Goal: Find specific page/section: Find specific page/section

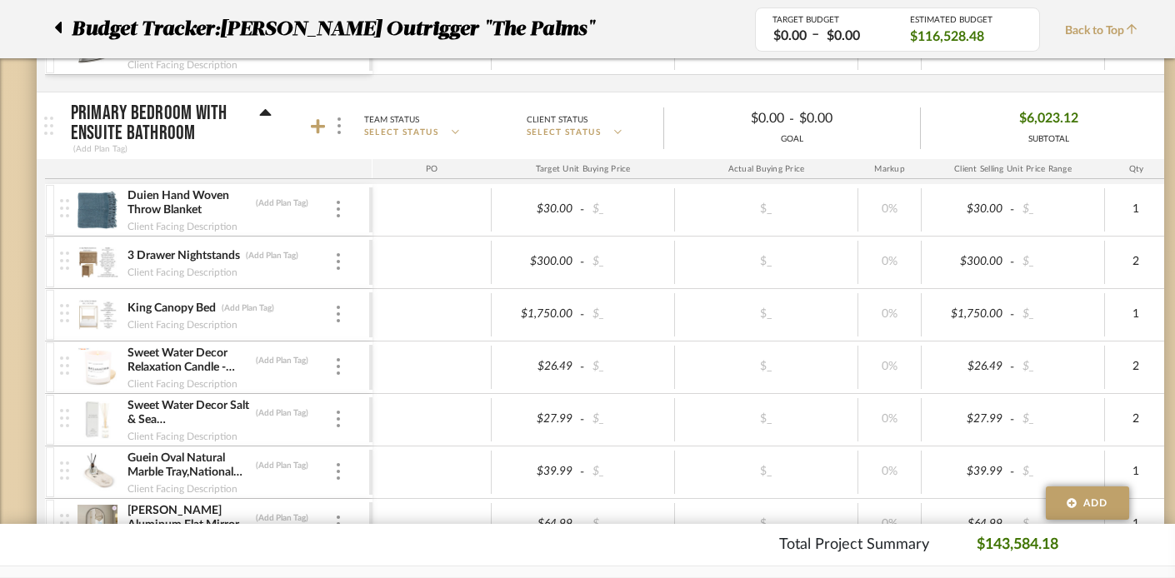
scroll to position [6586, 0]
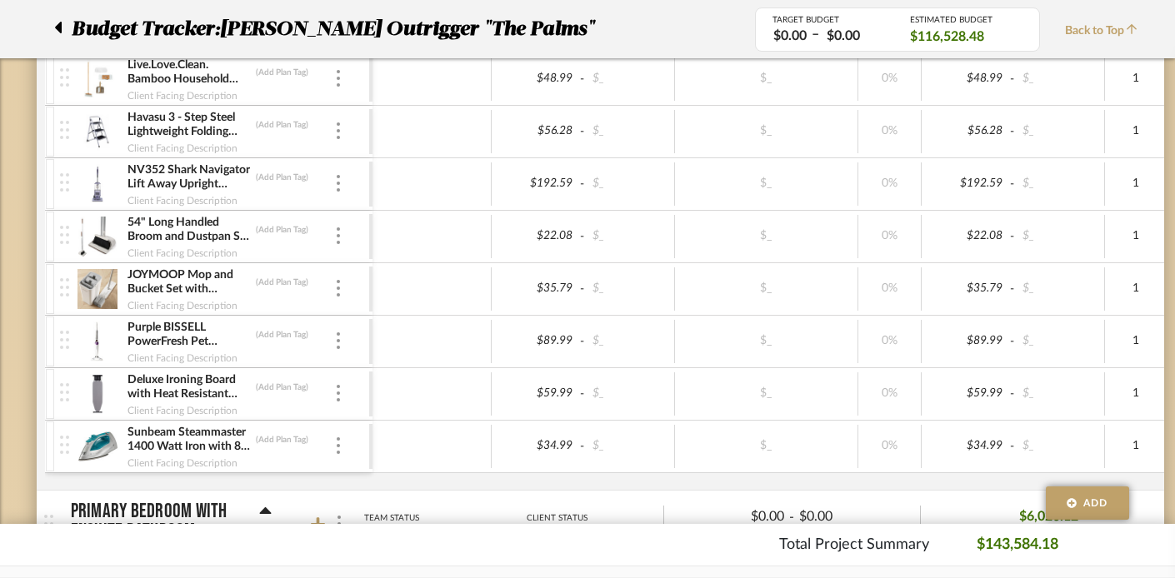
click at [61, 19] on icon at bounding box center [58, 28] width 8 height 20
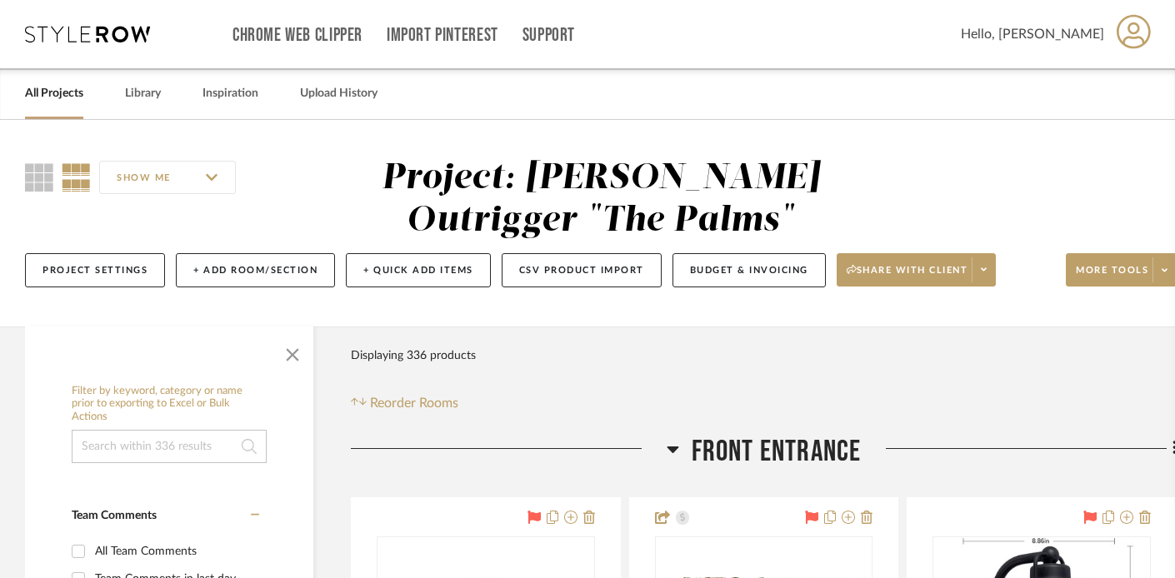
click at [43, 99] on link "All Projects" at bounding box center [54, 94] width 58 height 23
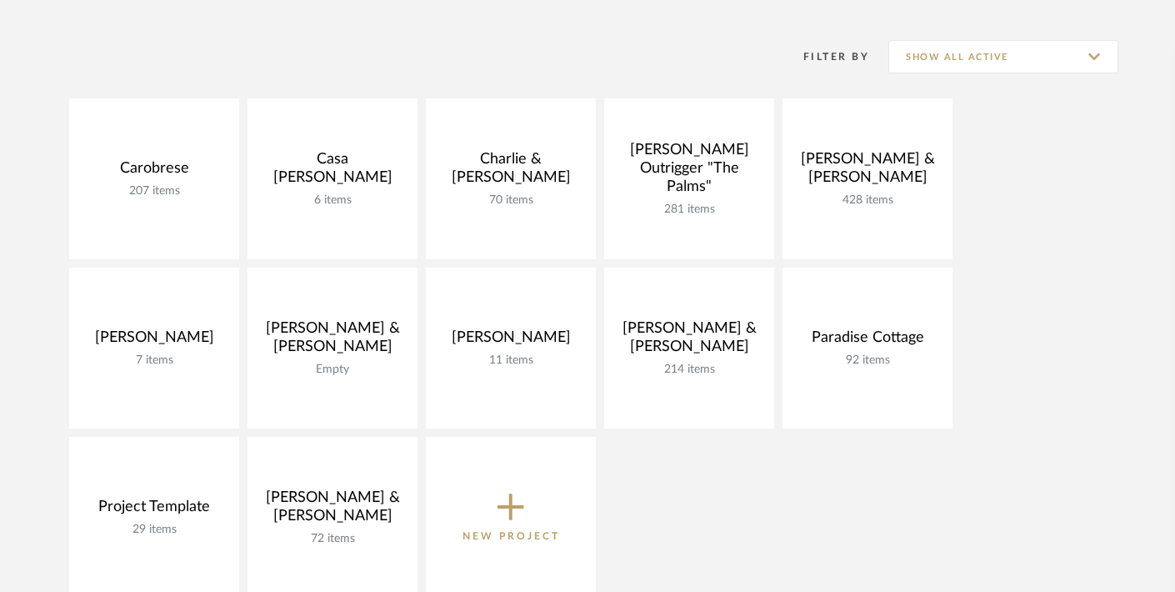
scroll to position [314, 0]
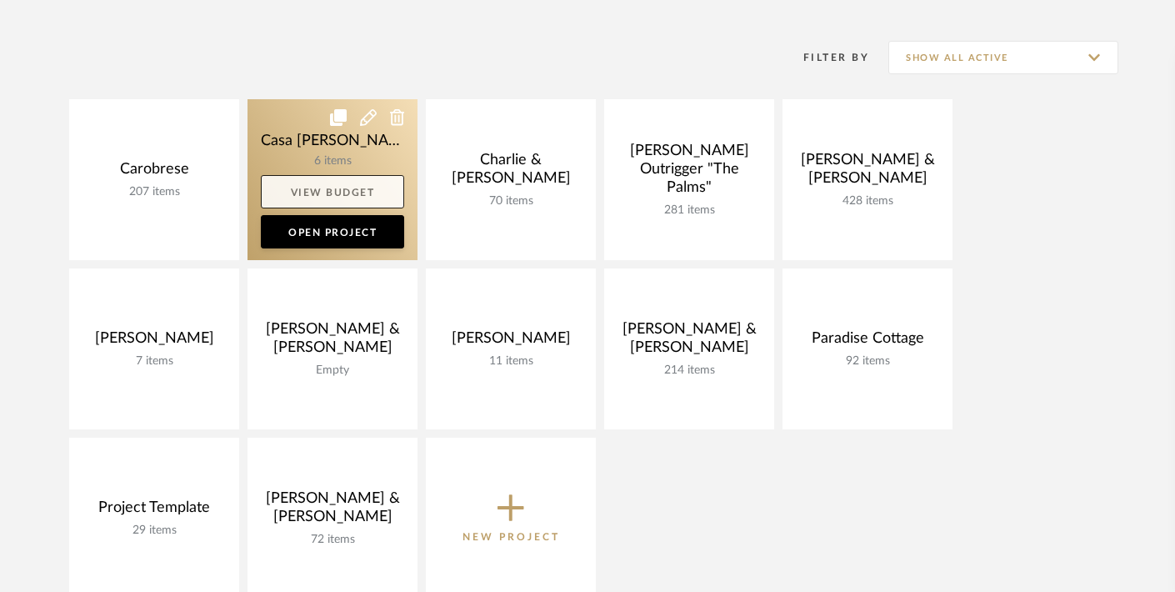
click at [330, 196] on link "View Budget" at bounding box center [332, 191] width 143 height 33
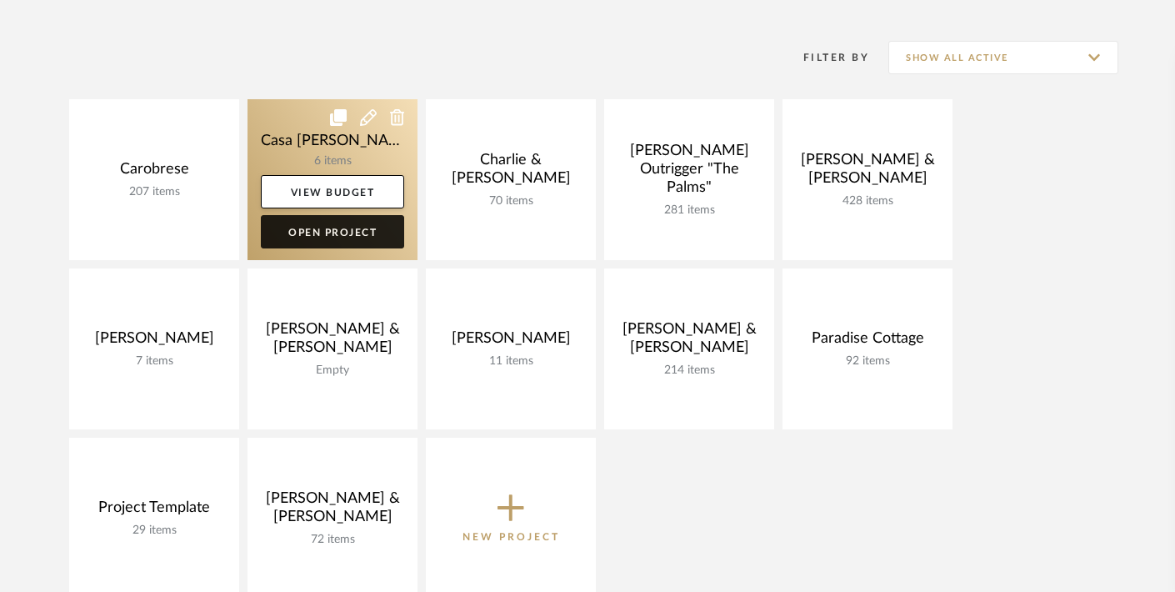
click at [323, 229] on link "Open Project" at bounding box center [332, 231] width 143 height 33
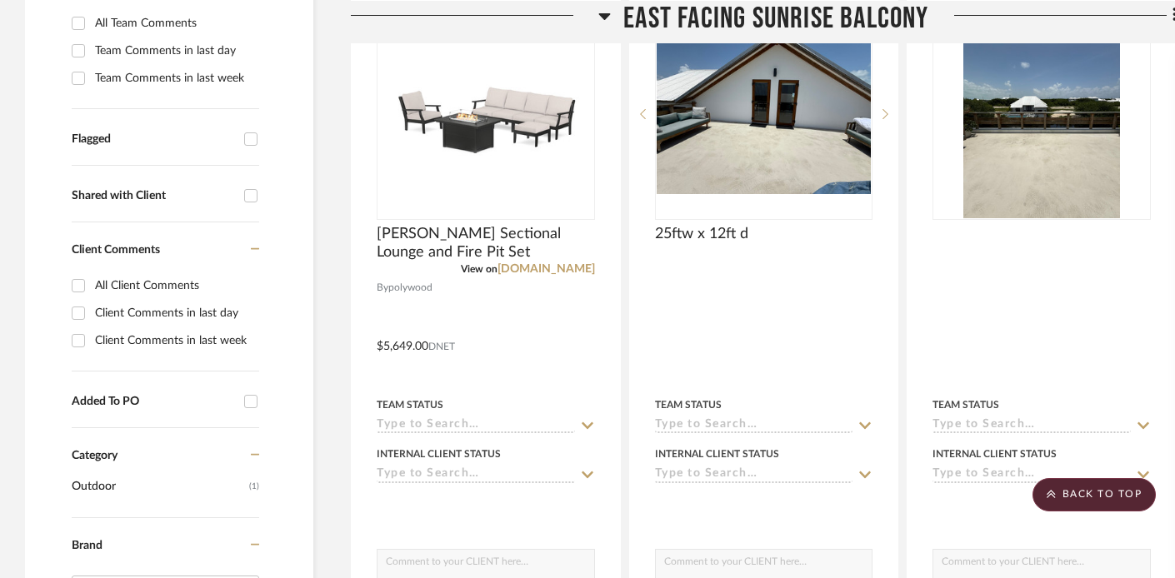
scroll to position [484, 0]
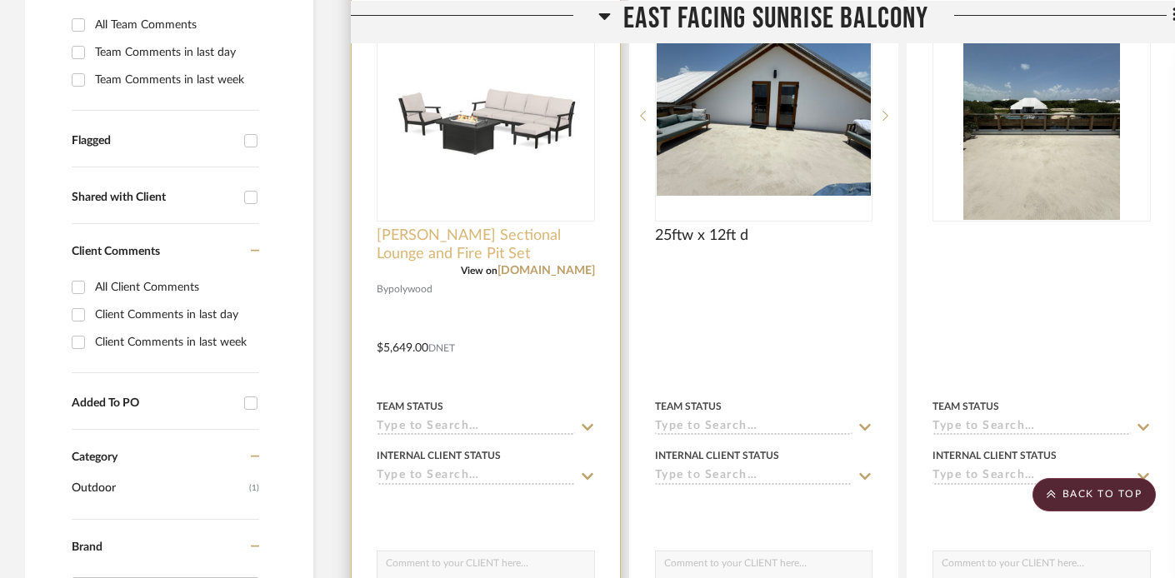
click at [451, 231] on span "[PERSON_NAME] Sectional Lounge and Fire Pit Set" at bounding box center [486, 245] width 218 height 37
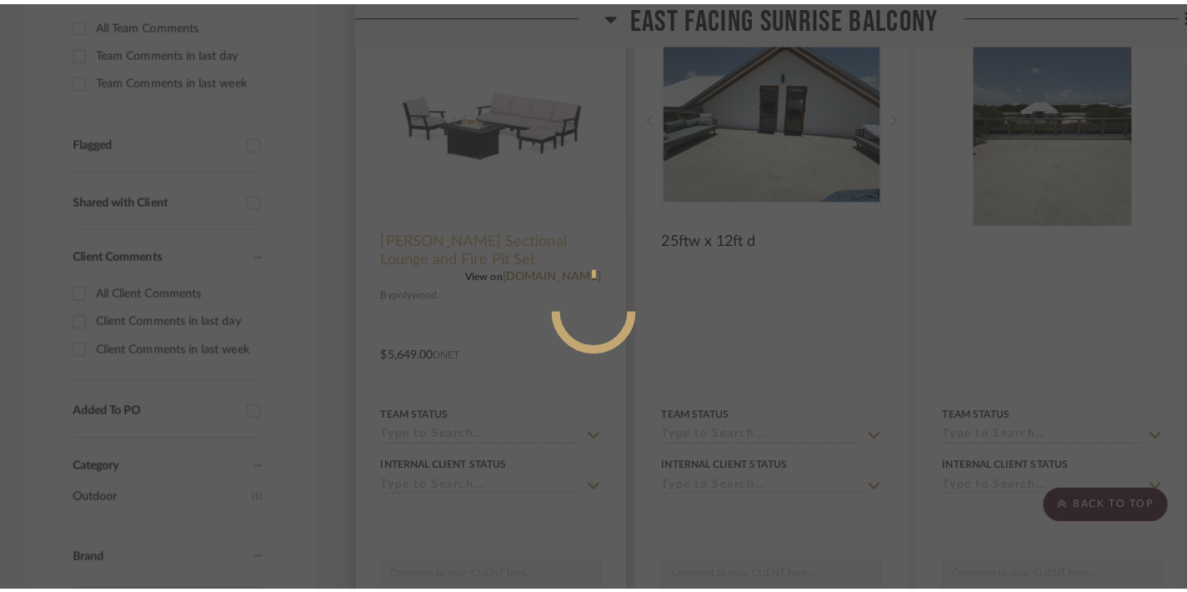
scroll to position [0, 0]
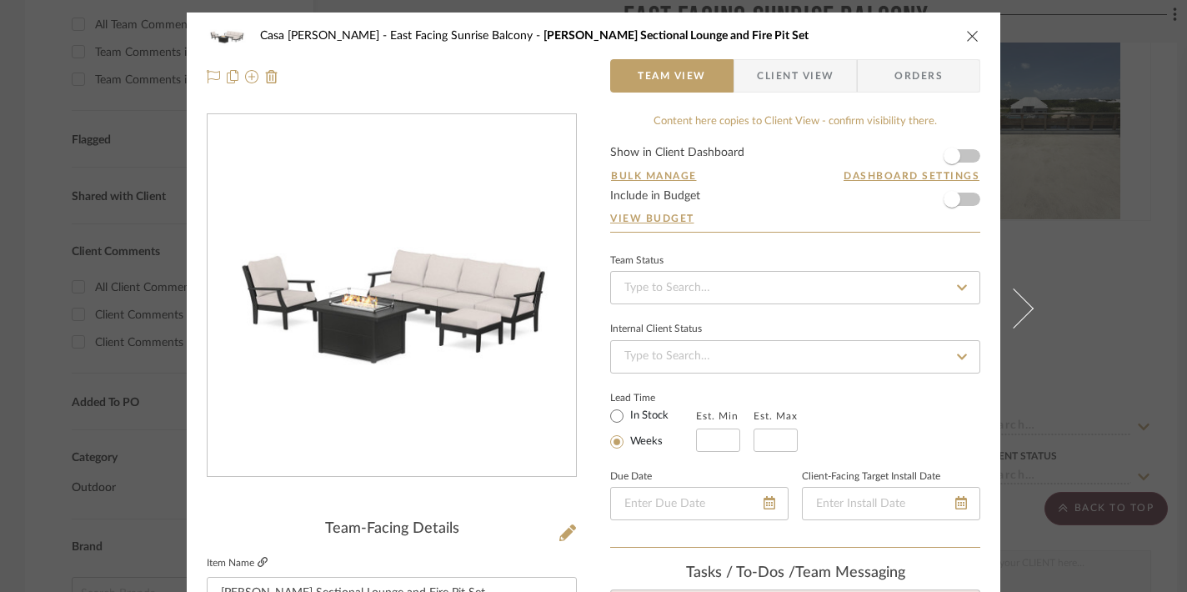
click at [258, 560] on icon at bounding box center [263, 562] width 10 height 10
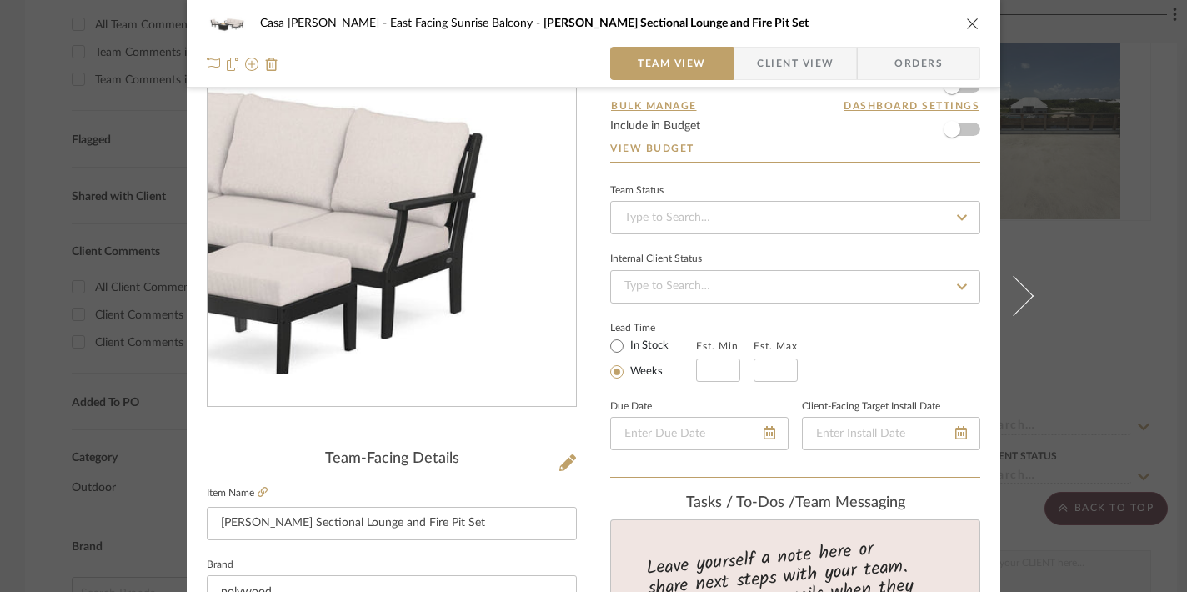
scroll to position [72, 0]
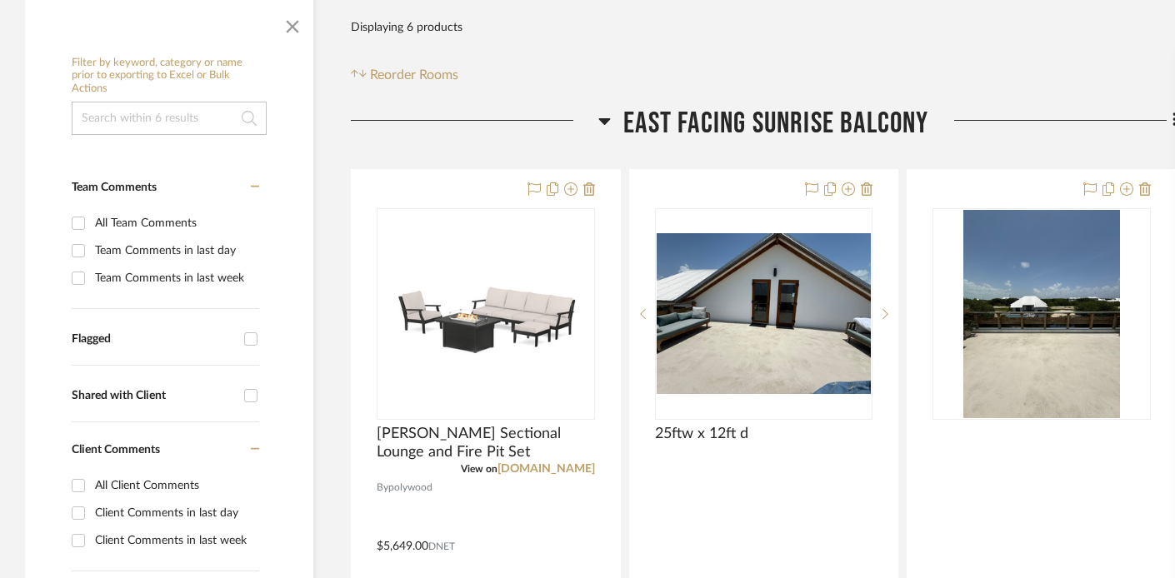
scroll to position [372, 0]
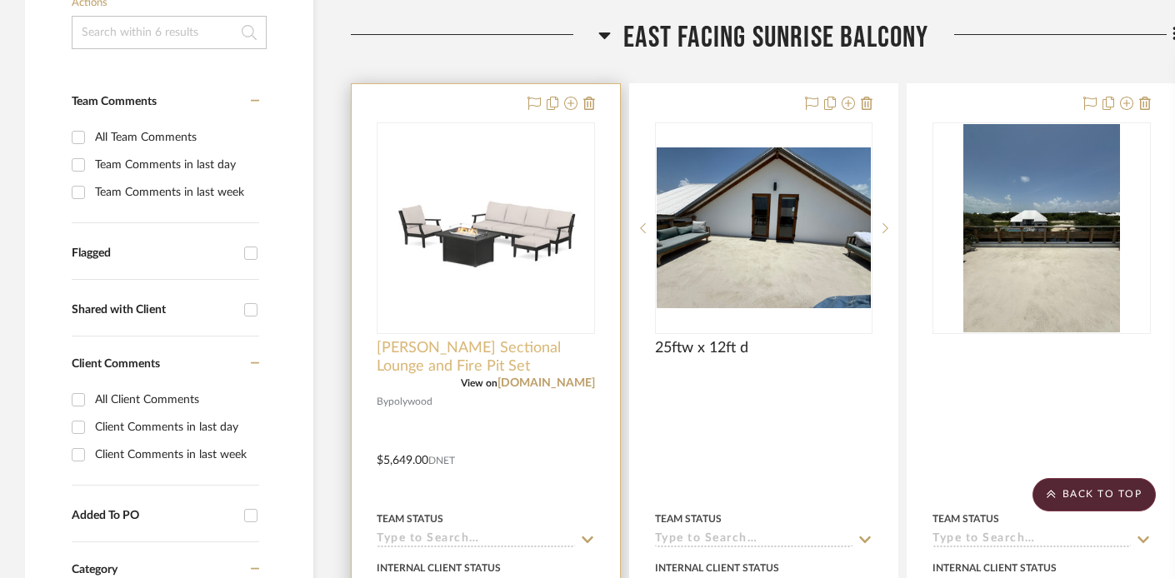
click at [508, 353] on span "[PERSON_NAME] Sectional Lounge and Fire Pit Set" at bounding box center [486, 357] width 218 height 37
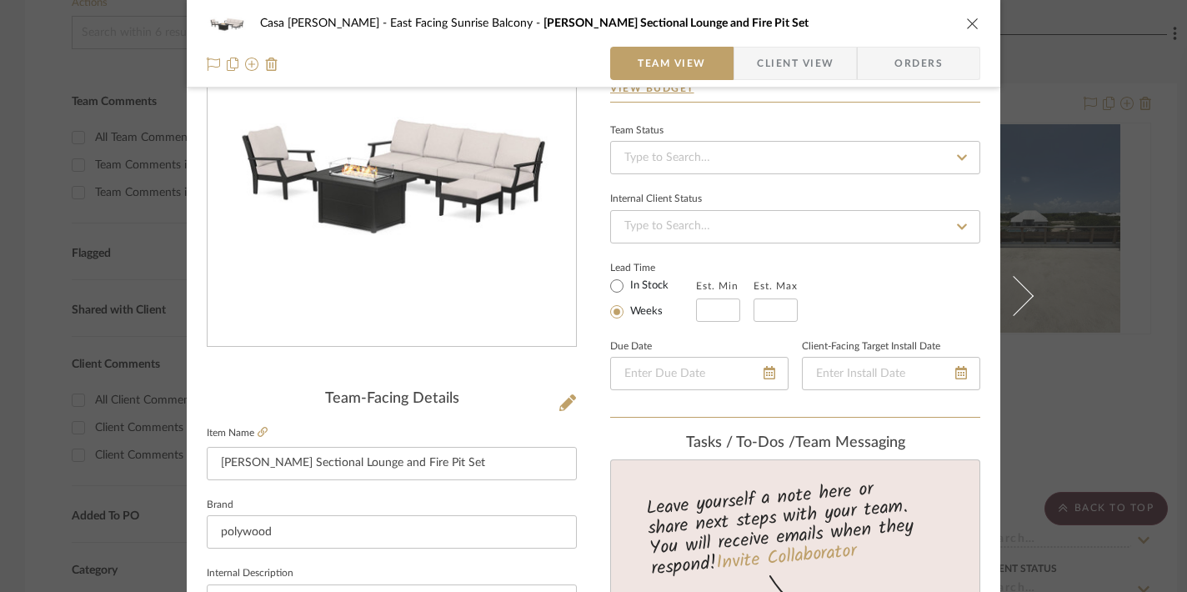
scroll to position [180, 0]
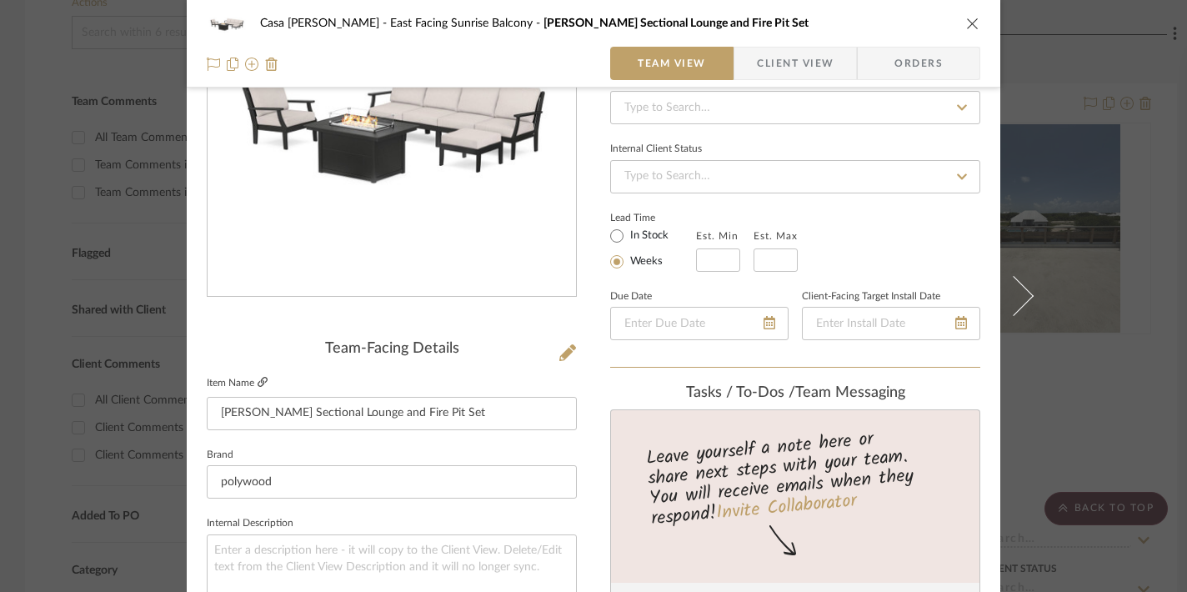
click at [258, 380] on icon at bounding box center [263, 382] width 10 height 10
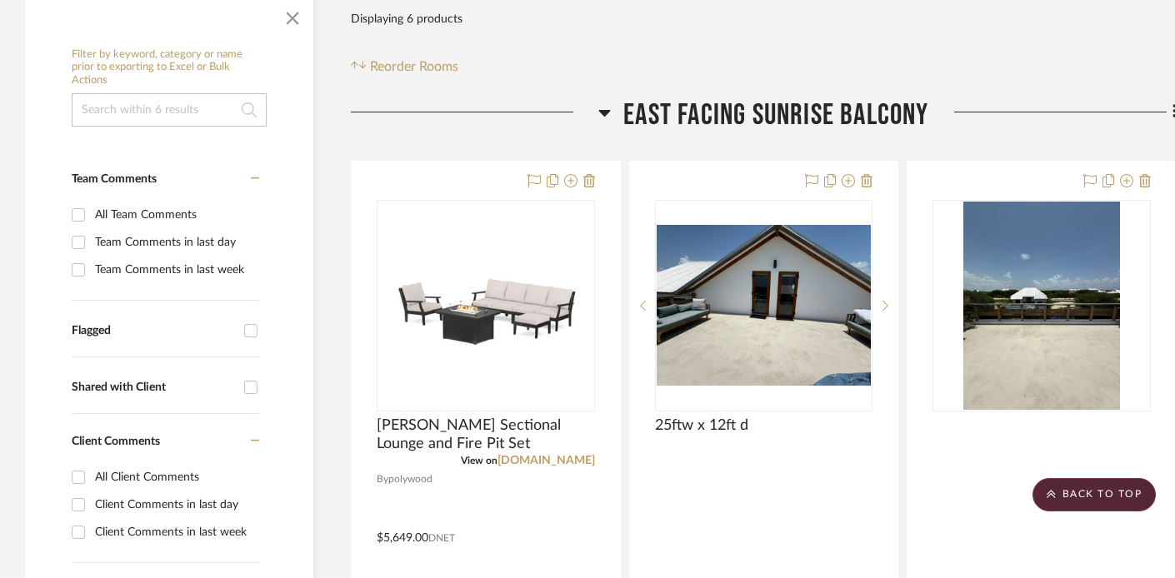
scroll to position [348, 0]
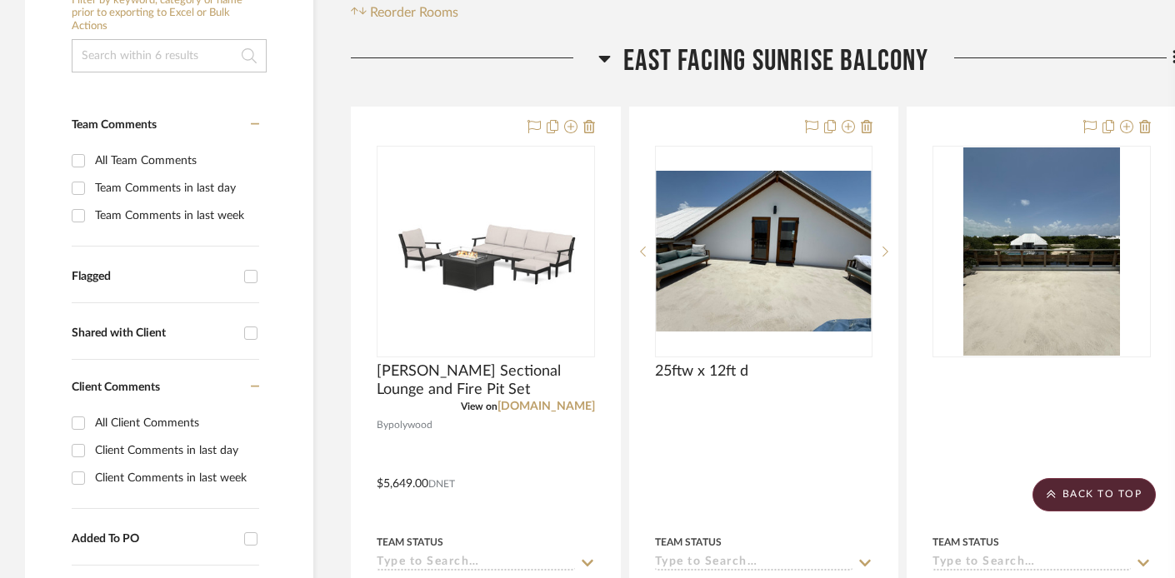
drag, startPoint x: 366, startPoint y: 363, endPoint x: 921, endPoint y: 16, distance: 654.9
